Goal: Navigation & Orientation: Find specific page/section

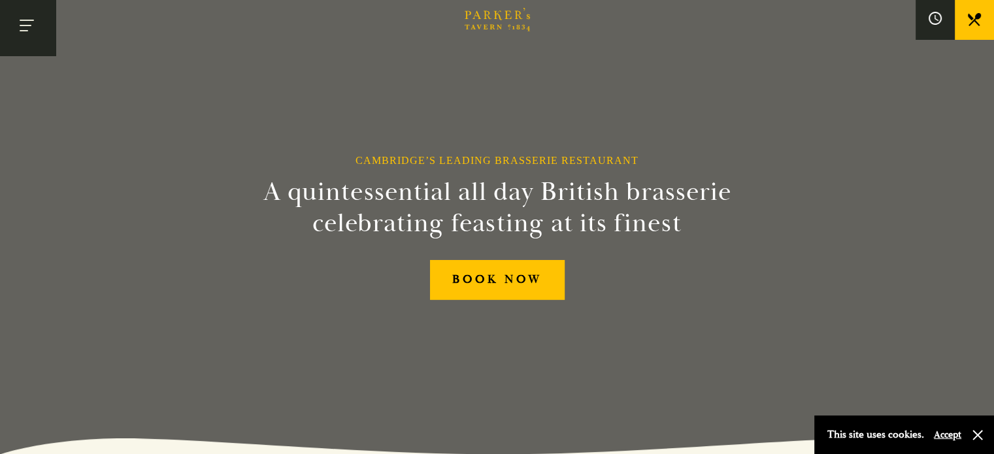
click at [28, 42] on button "Toggle navigation" at bounding box center [28, 28] width 56 height 56
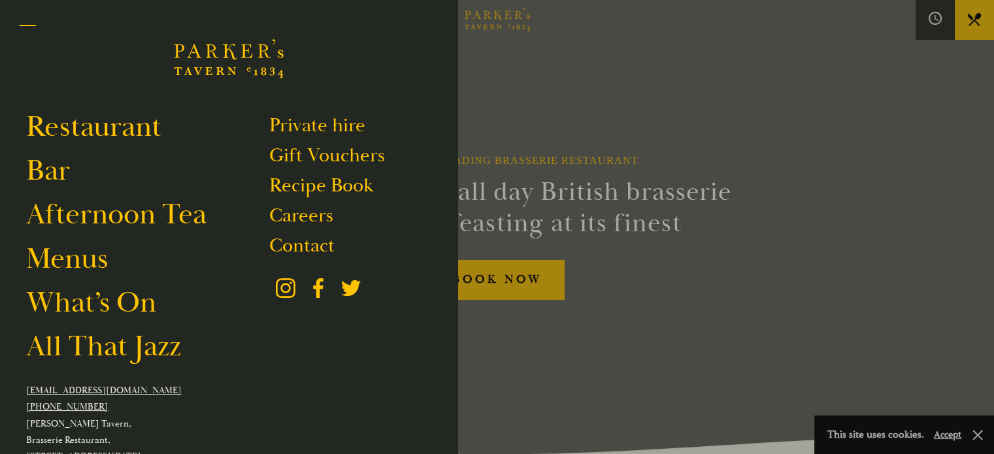
click at [40, 34] on button "Toggle navigation" at bounding box center [28, 28] width 56 height 56
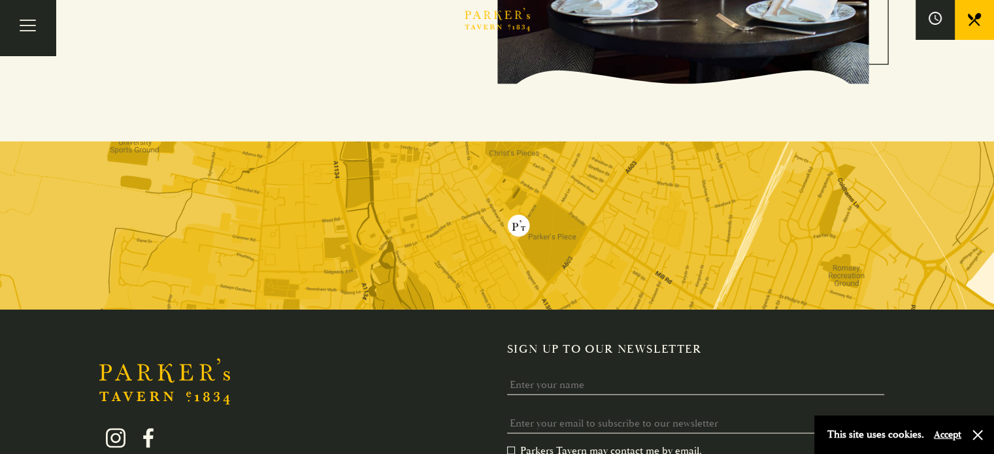
scroll to position [2635, 0]
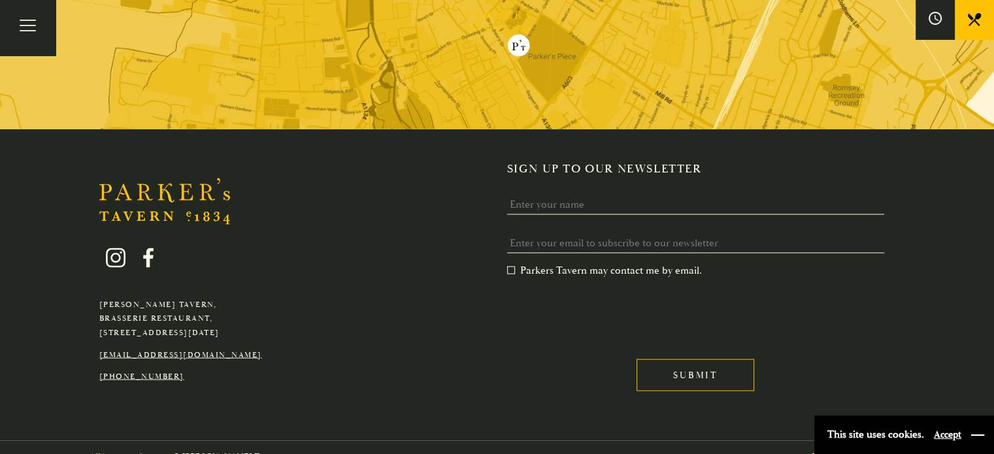
click at [979, 436] on button "button" at bounding box center [977, 435] width 13 height 13
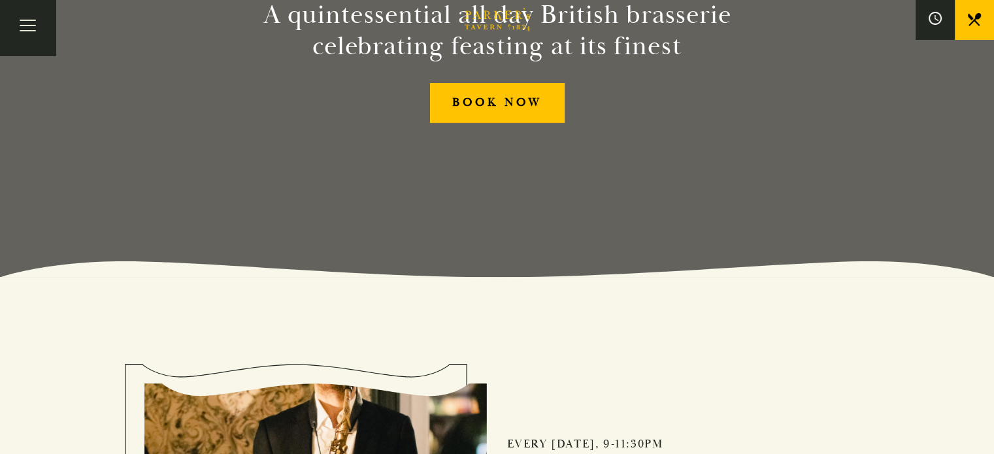
scroll to position [0, 0]
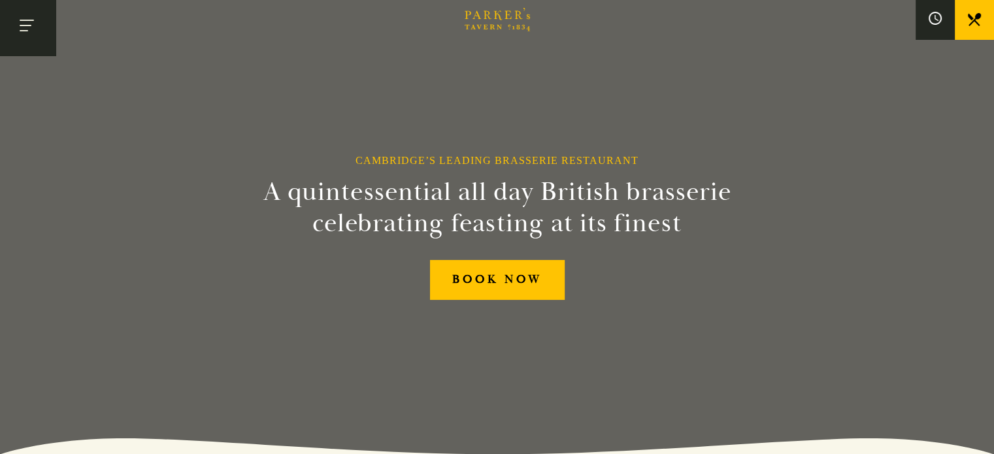
click at [38, 37] on button "Toggle navigation" at bounding box center [28, 28] width 56 height 56
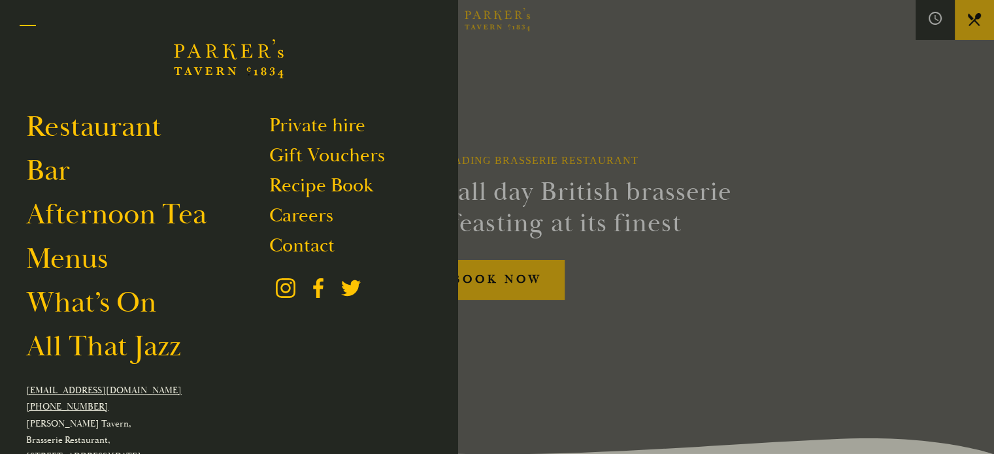
click at [33, 43] on button "Toggle navigation" at bounding box center [28, 28] width 56 height 56
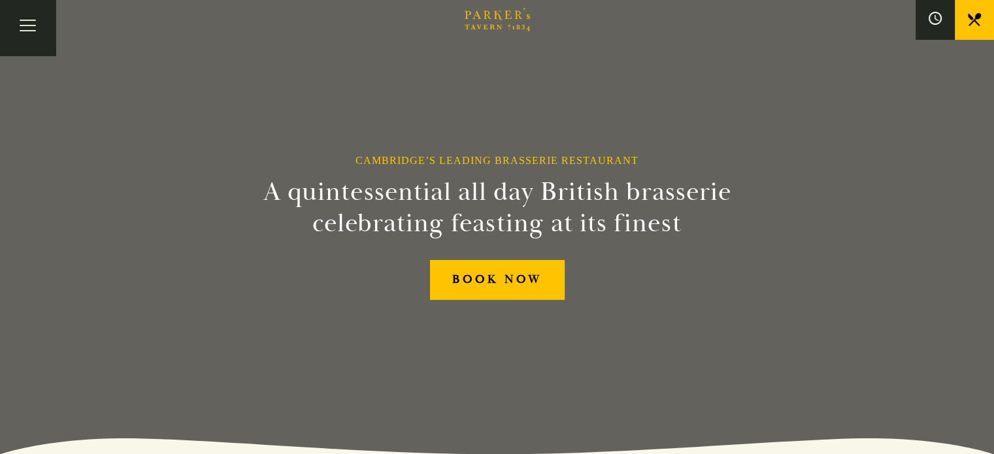
click at [0, 0] on link "Menus" at bounding box center [0, 0] width 0 height 0
click at [0, 0] on link "What’s On" at bounding box center [0, 0] width 0 height 0
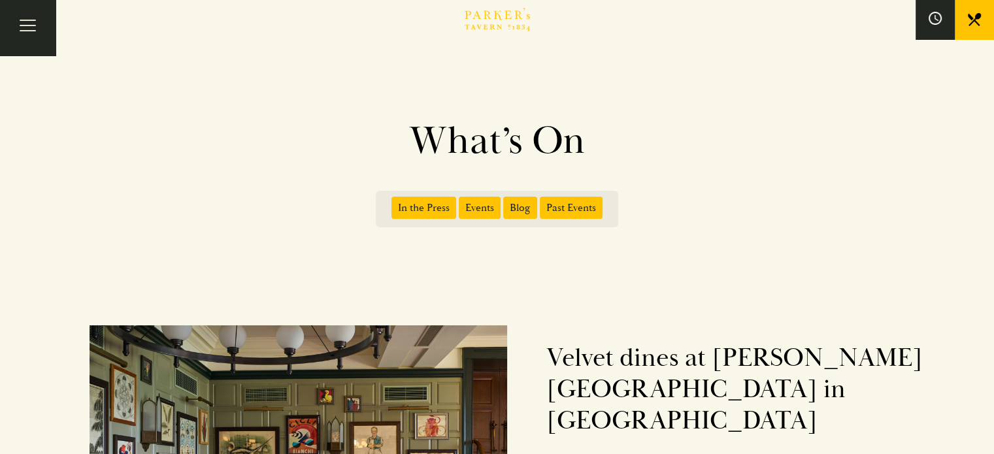
scroll to position [1, 0]
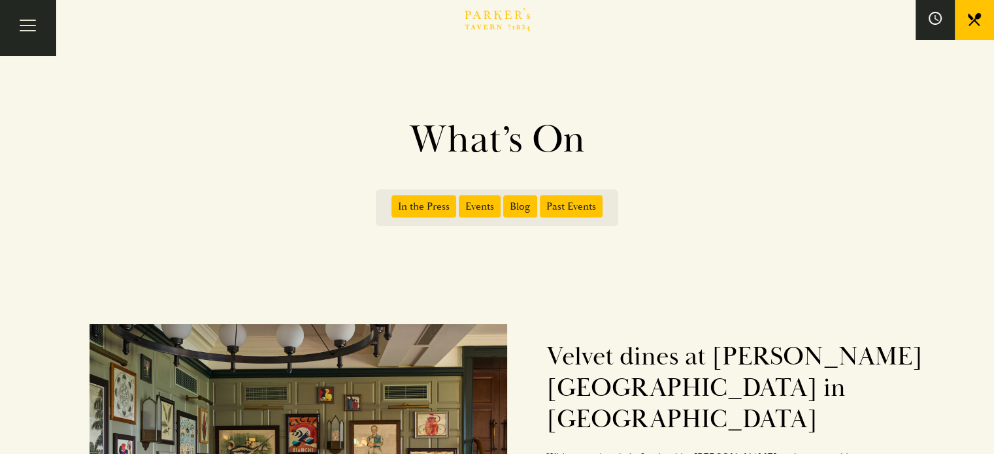
click at [479, 203] on span "Events" at bounding box center [480, 206] width 42 height 22
click at [462, 202] on input "Events" at bounding box center [462, 202] width 0 height 0
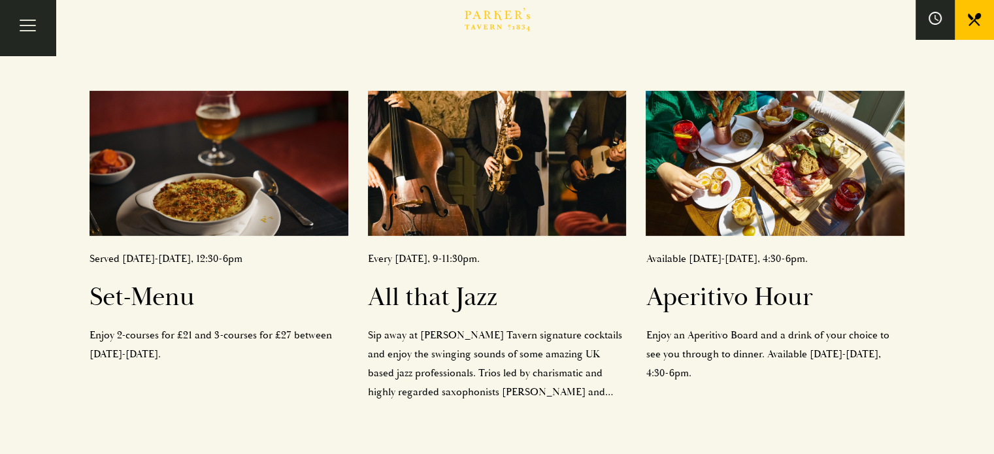
scroll to position [0, 0]
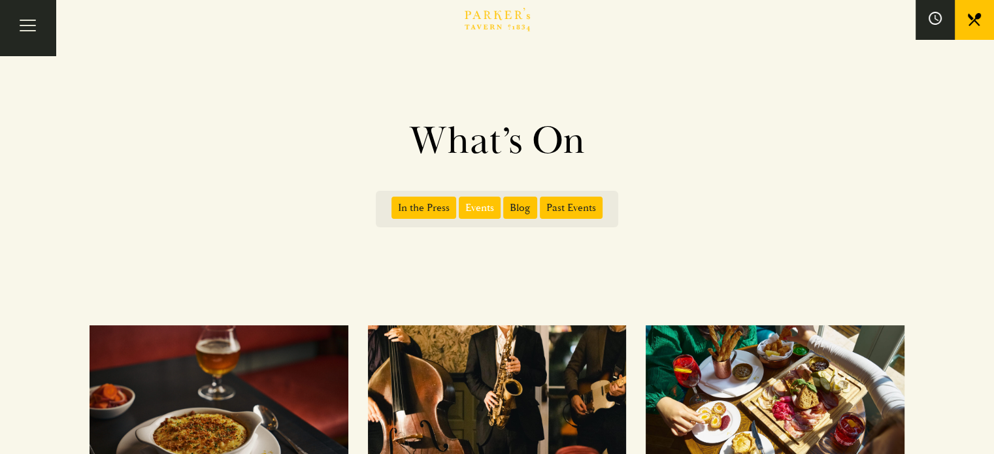
click at [0, 0] on link "BOOK" at bounding box center [0, 0] width 0 height 0
click at [0, 0] on link "Restaurant" at bounding box center [0, 0] width 0 height 0
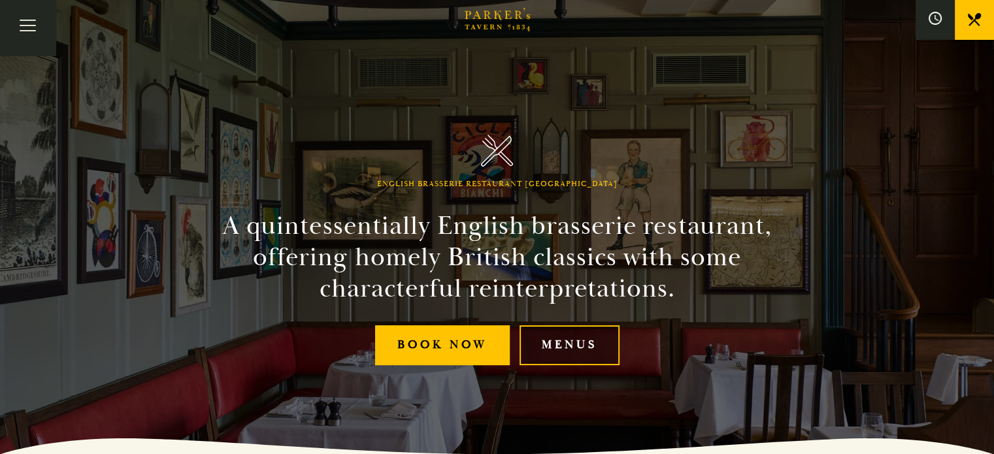
click at [584, 347] on link "Menus" at bounding box center [570, 346] width 100 height 40
click at [34, 46] on button "Toggle navigation" at bounding box center [28, 28] width 56 height 56
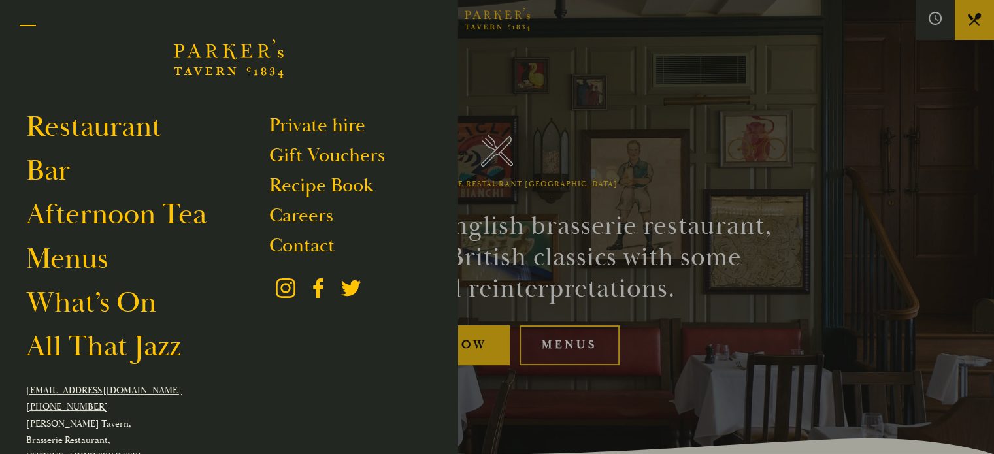
click at [33, 31] on button "Toggle navigation" at bounding box center [28, 28] width 56 height 56
